Goal: Information Seeking & Learning: Learn about a topic

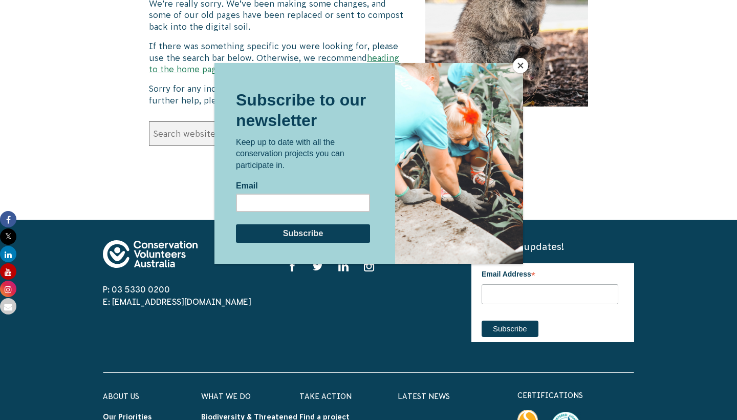
scroll to position [316, 0]
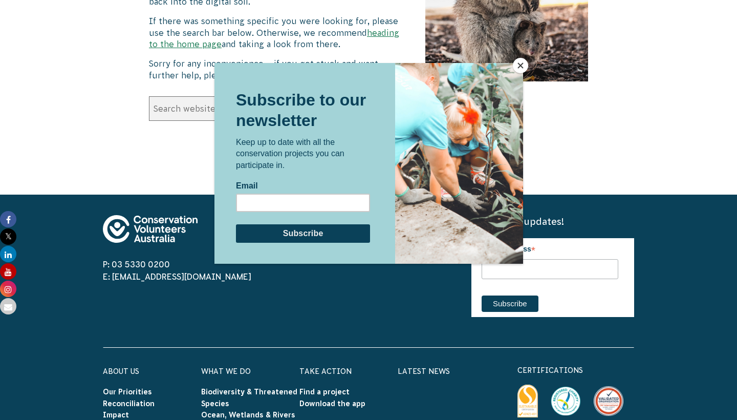
click at [521, 68] on button "Close" at bounding box center [520, 65] width 15 height 15
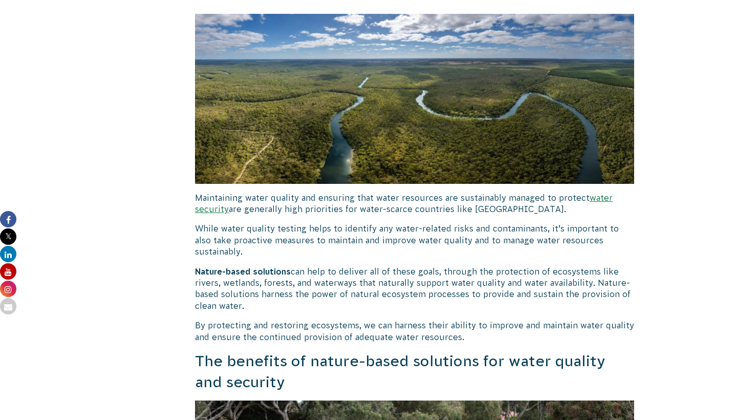
scroll to position [1858, 0]
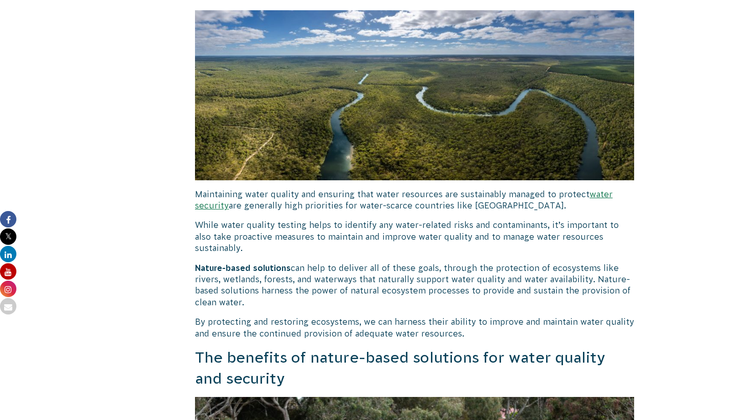
drag, startPoint x: 288, startPoint y: 247, endPoint x: 149, endPoint y: 245, distance: 138.8
drag, startPoint x: 196, startPoint y: 243, endPoint x: 265, endPoint y: 243, distance: 68.6
click at [265, 263] on strong "Nature-based solutions" at bounding box center [243, 267] width 96 height 9
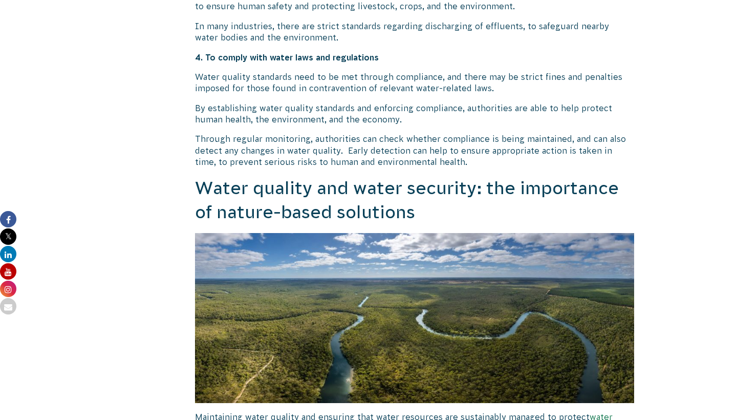
scroll to position [1553, 0]
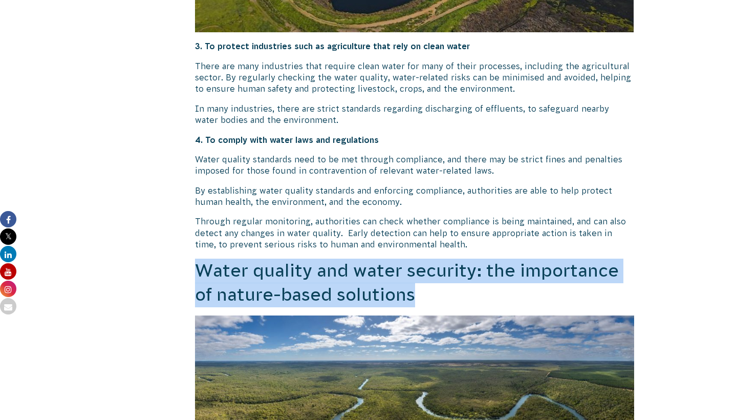
drag, startPoint x: 197, startPoint y: 262, endPoint x: 439, endPoint y: 284, distance: 243.7
click at [439, 284] on h2 "Water quality and water security: the importance of nature-based solutions" at bounding box center [414, 283] width 439 height 49
copy h2 "Water quality and water security: the importance of nature-based solutions"
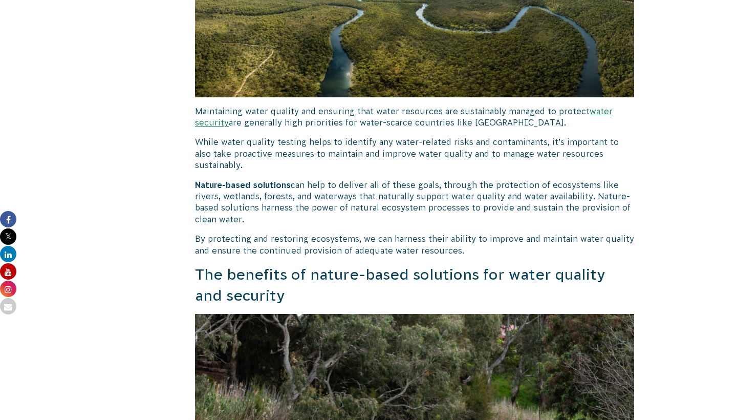
scroll to position [1945, 0]
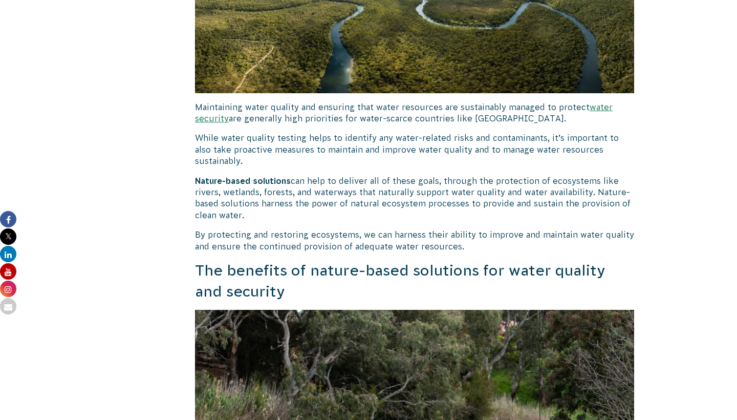
drag, startPoint x: 196, startPoint y: 156, endPoint x: 276, endPoint y: 196, distance: 90.0
click at [276, 196] on p "Nature-based solutions can help to deliver all of these goals, through the prot…" at bounding box center [414, 198] width 439 height 46
copy p "Nature-based solutions can help to deliver all of these goals, through the prot…"
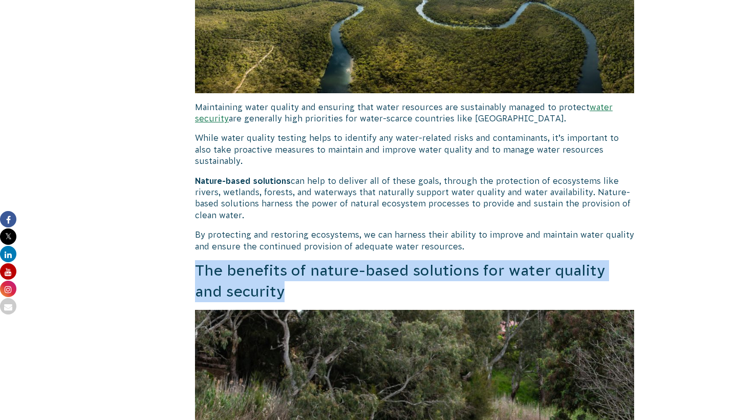
drag, startPoint x: 191, startPoint y: 244, endPoint x: 297, endPoint y: 258, distance: 107.4
click at [297, 258] on div "[DATE] Action for Ocean Wetlands and Rivers Understanding Water Quality and Tes…" at bounding box center [368, 393] width 553 height 4046
copy h3 "The benefits of nature-based solutions for water quality and security"
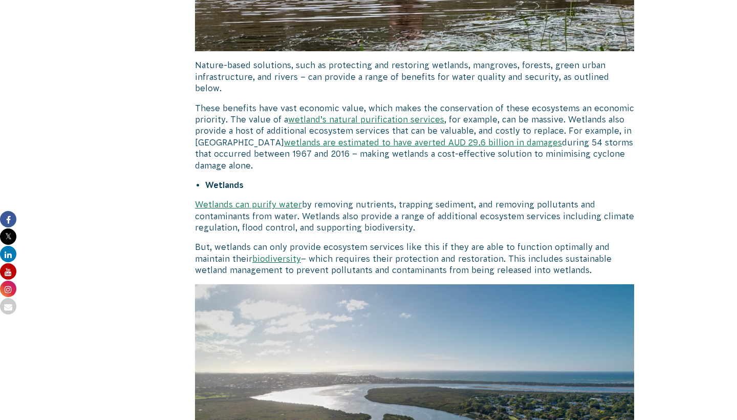
scroll to position [2496, 0]
drag, startPoint x: 187, startPoint y: 71, endPoint x: 238, endPoint y: 128, distance: 76.9
copy p "These benefits have vast economic value, which makes the conservation of these …"
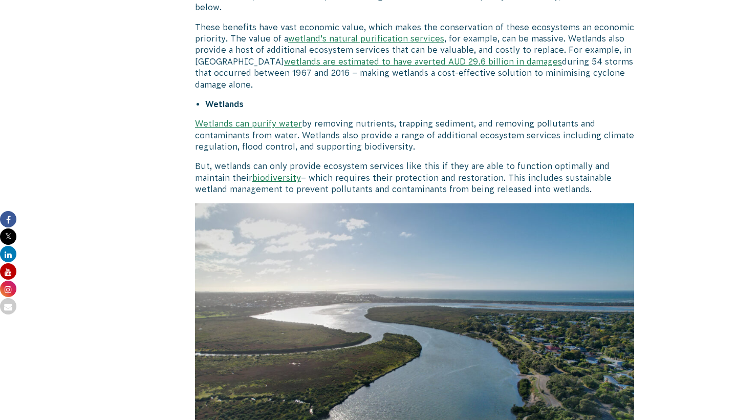
scroll to position [2582, 0]
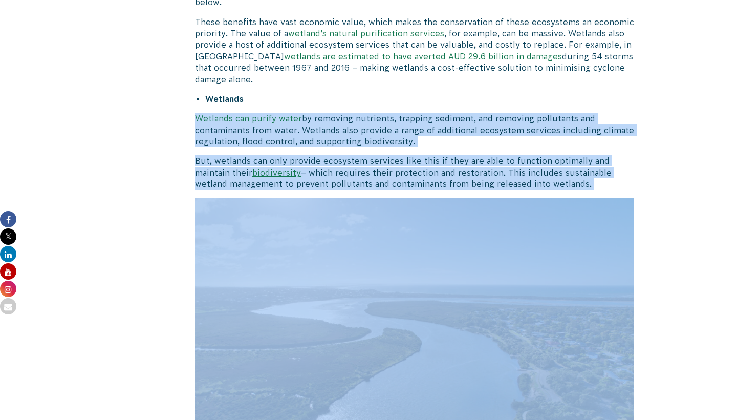
drag, startPoint x: 191, startPoint y: 79, endPoint x: 596, endPoint y: 154, distance: 411.2
copy div "Wetlands can purify water by removing nutrients, trapping sediment, and removin…"
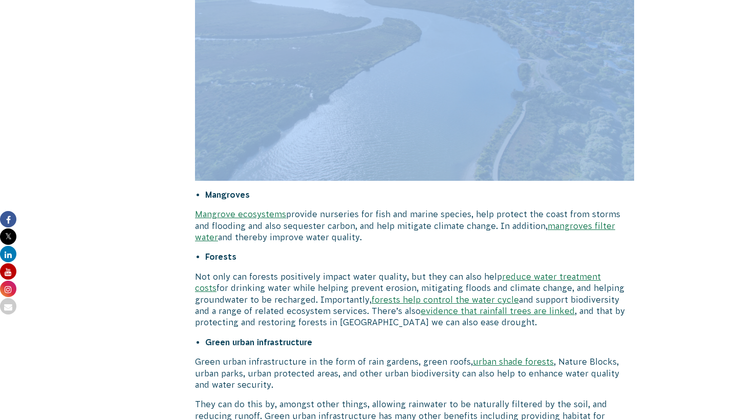
scroll to position [2938, 0]
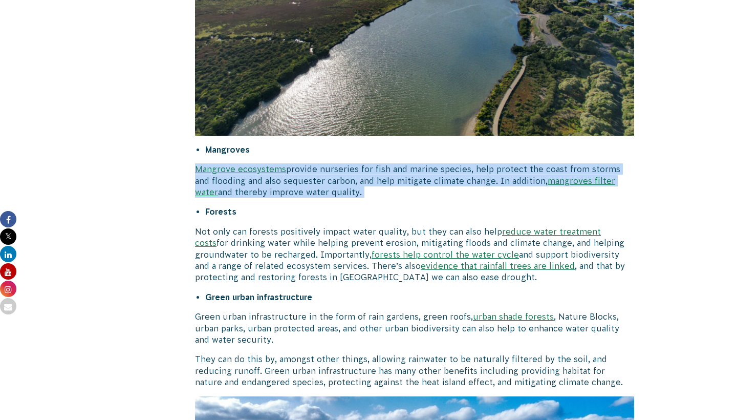
drag, startPoint x: 195, startPoint y: 125, endPoint x: 350, endPoint y: 159, distance: 159.3
copy div "Mangrove ecosystems provide nurseries for fish and marine species, help protect…"
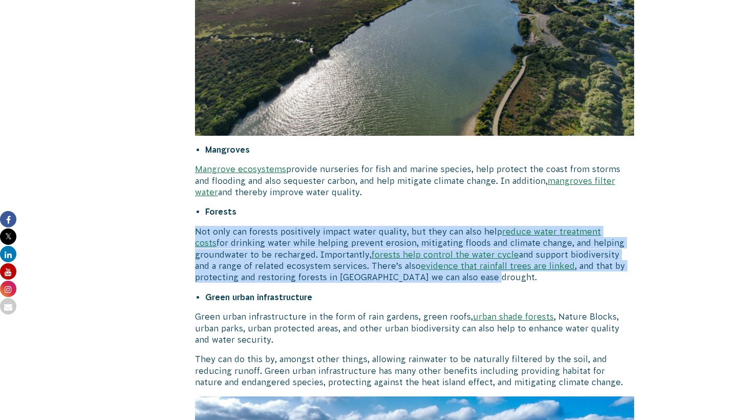
drag, startPoint x: 196, startPoint y: 191, endPoint x: 420, endPoint y: 240, distance: 229.5
click at [420, 240] on p "Not only can forests positively impact water quality, but they can also help re…" at bounding box center [414, 254] width 439 height 57
copy p "Not only can forests positively impact water quality, but they can also help re…"
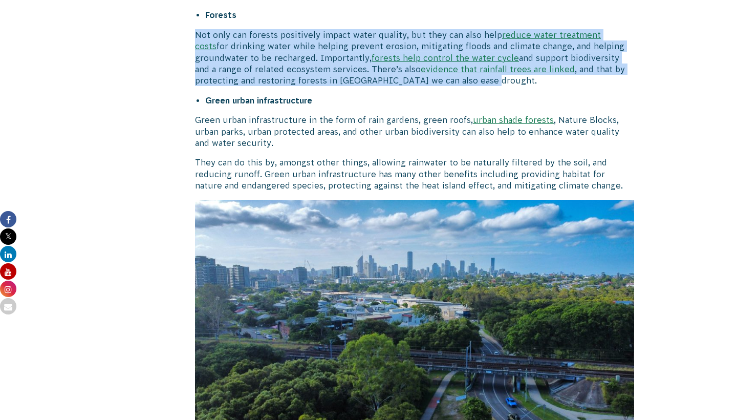
scroll to position [3132, 0]
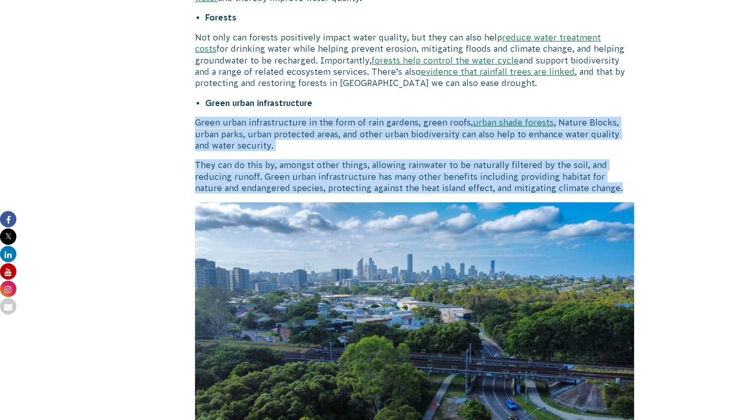
drag, startPoint x: 195, startPoint y: 78, endPoint x: 605, endPoint y: 149, distance: 416.7
copy div "Green urban infrastructure in the form of rain gardens, green roofs, urban shad…"
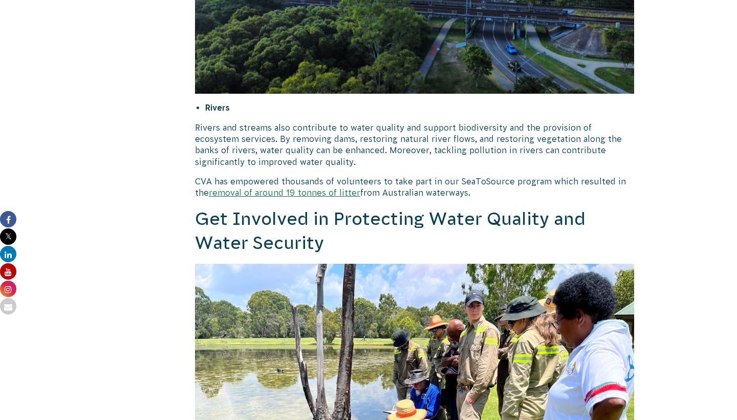
scroll to position [3488, 0]
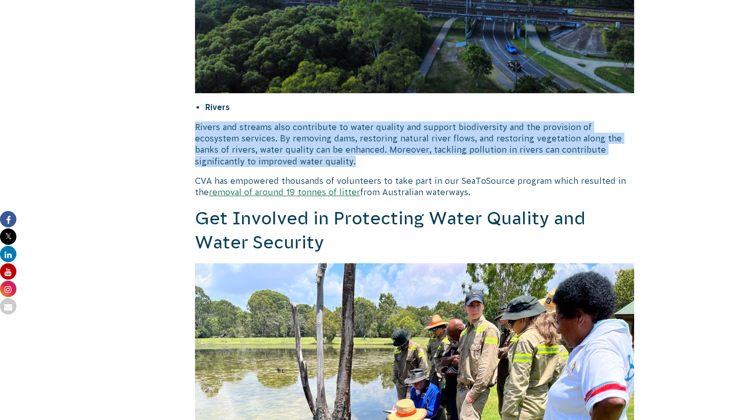
drag, startPoint x: 193, startPoint y: 81, endPoint x: 346, endPoint y: 124, distance: 158.7
copy p "Rivers and streams also contribute to water quality and support biodiversity an…"
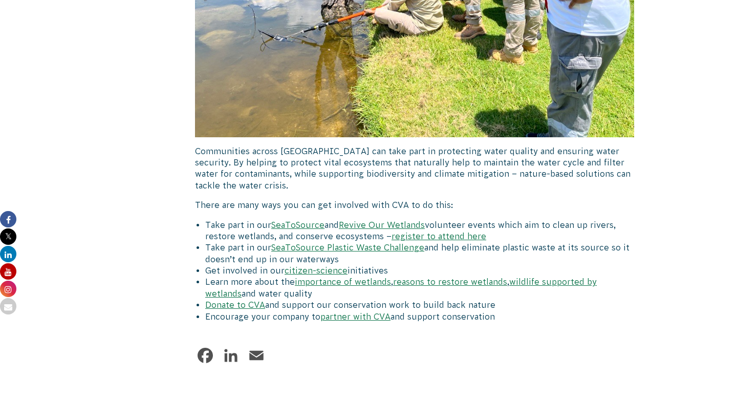
scroll to position [3944, 0]
click at [537, 310] on li "Encourage your company to partner with CVA and support conservation" at bounding box center [419, 315] width 429 height 11
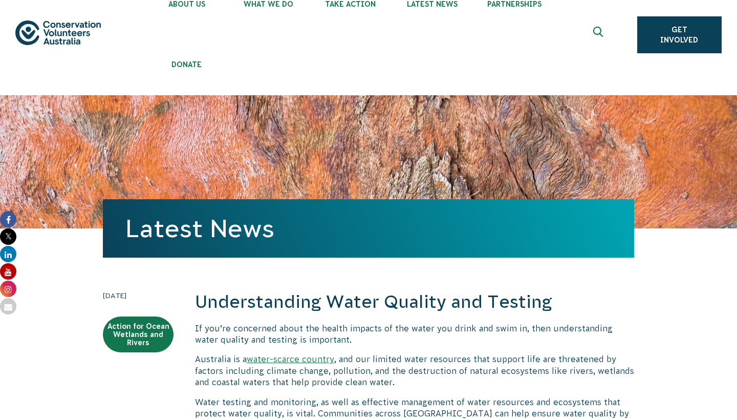
scroll to position [27, 0]
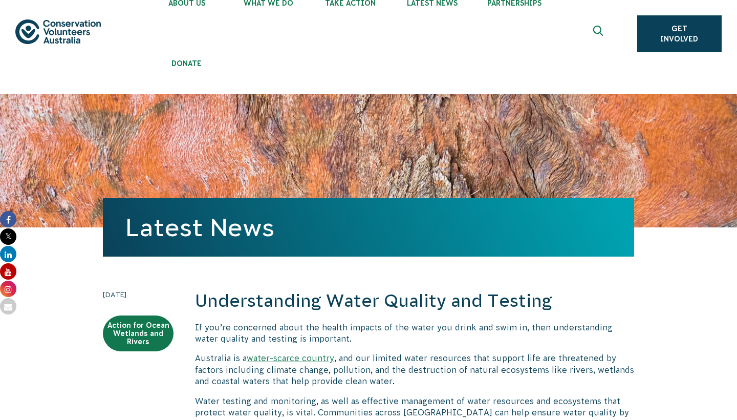
drag, startPoint x: 537, startPoint y: 270, endPoint x: 199, endPoint y: 299, distance: 339.7
copy div "Loremipsumdol Sitam Consect adi Elitsed Do eiu’te incididun utlab etd magnaa en…"
click at [215, 296] on h2 "Understanding Water Quality and Testing" at bounding box center [414, 301] width 439 height 25
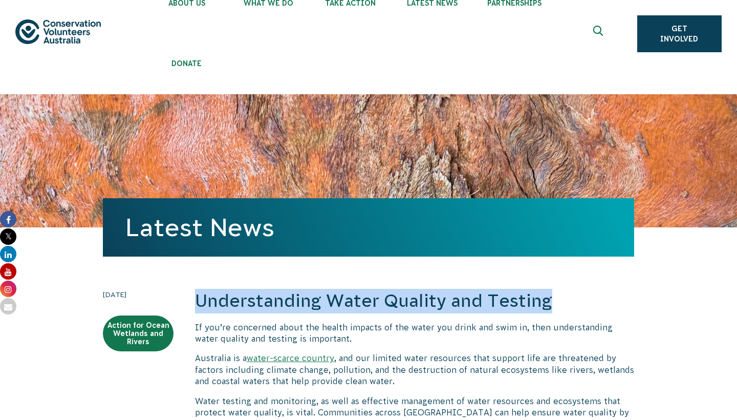
drag, startPoint x: 198, startPoint y: 298, endPoint x: 595, endPoint y: 298, distance: 396.8
click at [595, 298] on h2 "Understanding Water Quality and Testing" at bounding box center [414, 301] width 439 height 25
